Goal: Task Accomplishment & Management: Use online tool/utility

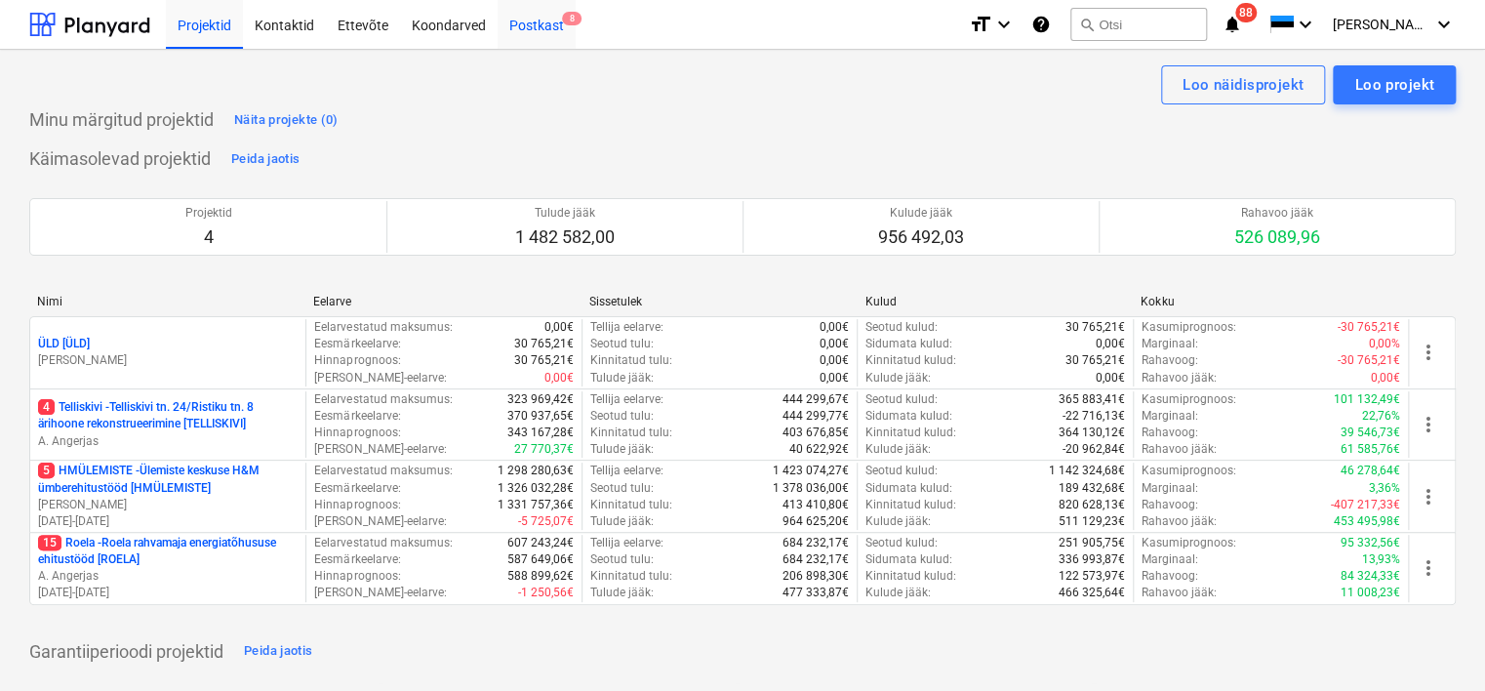
click at [549, 33] on div "Postkast 8" at bounding box center [536, 24] width 78 height 50
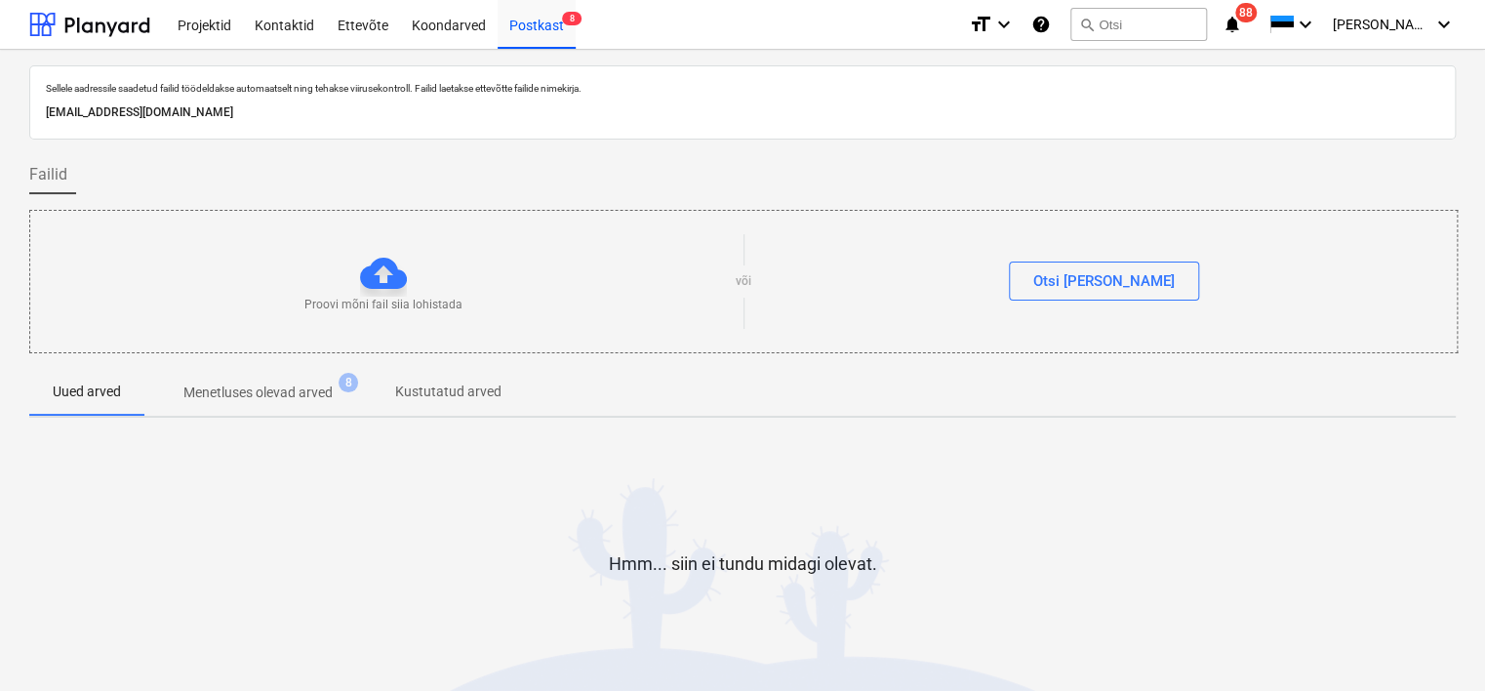
click at [259, 388] on p "Menetluses olevad arved" at bounding box center [257, 392] width 149 height 20
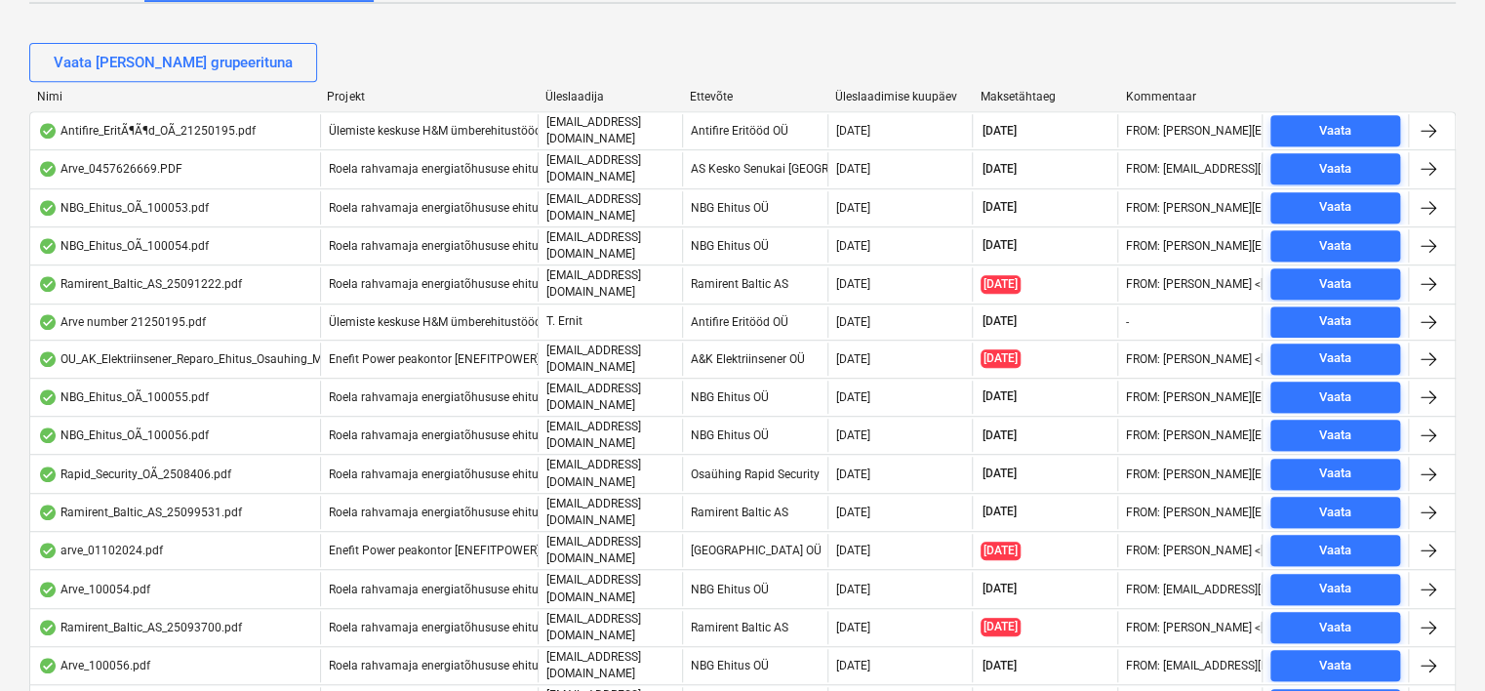
scroll to position [421, 0]
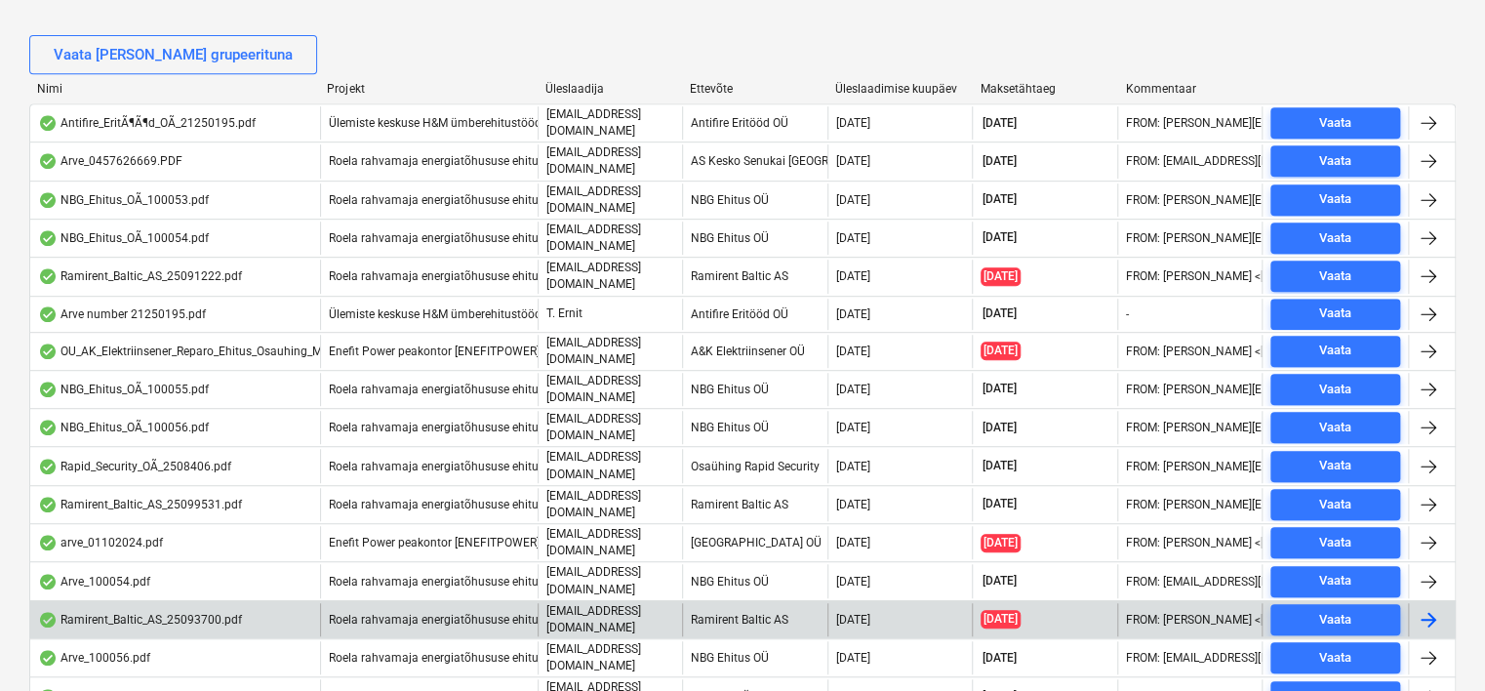
click at [274, 603] on div "Ramirent_Baltic_AS_25093700.pdf" at bounding box center [175, 619] width 290 height 33
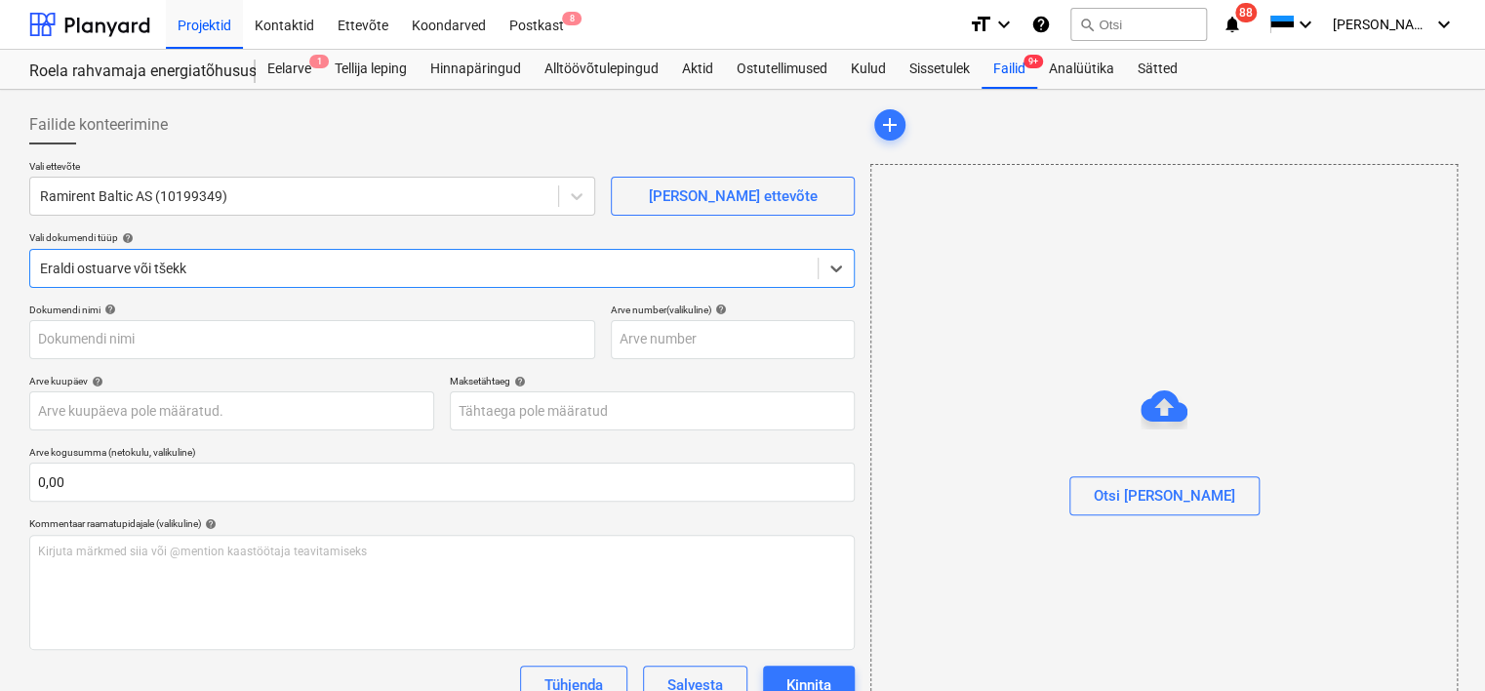
type input "25093700"
type input "[DATE]"
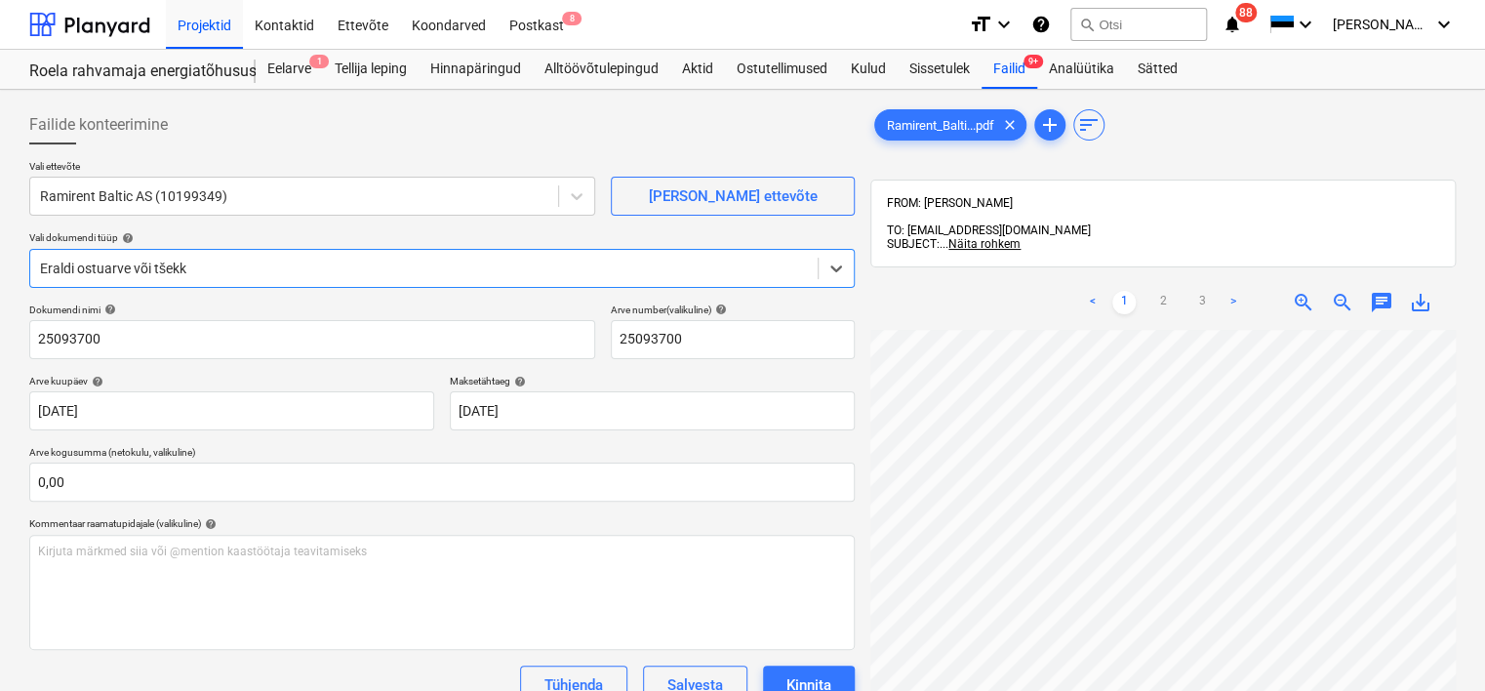
scroll to position [0, 174]
